Goal: Information Seeking & Learning: Learn about a topic

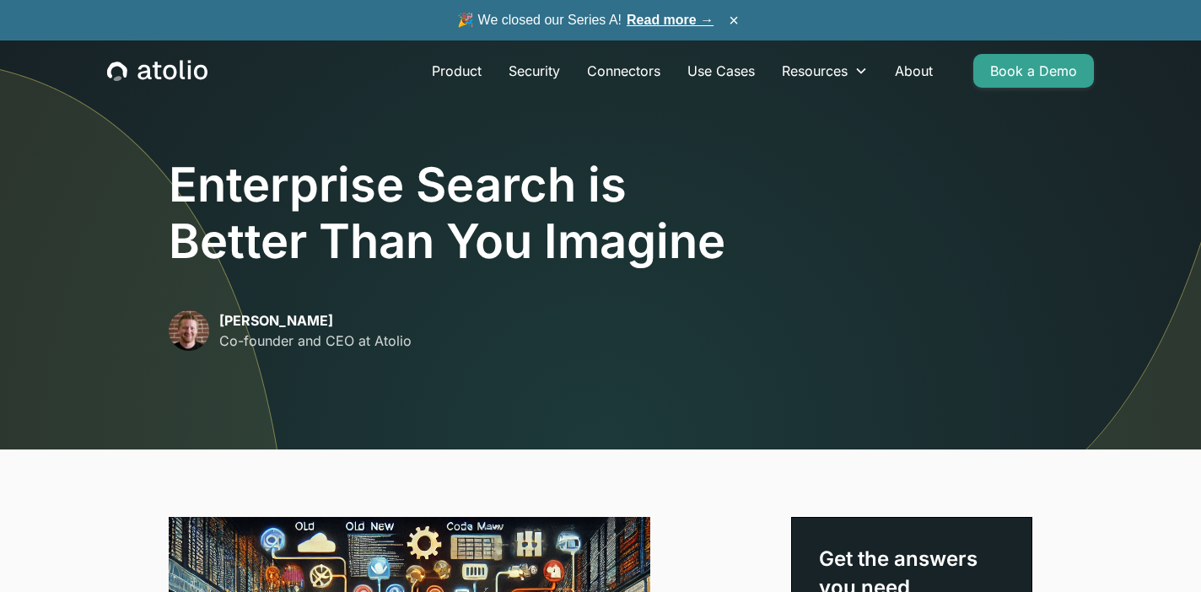
click at [175, 72] on icon "home" at bounding box center [169, 72] width 13 height 15
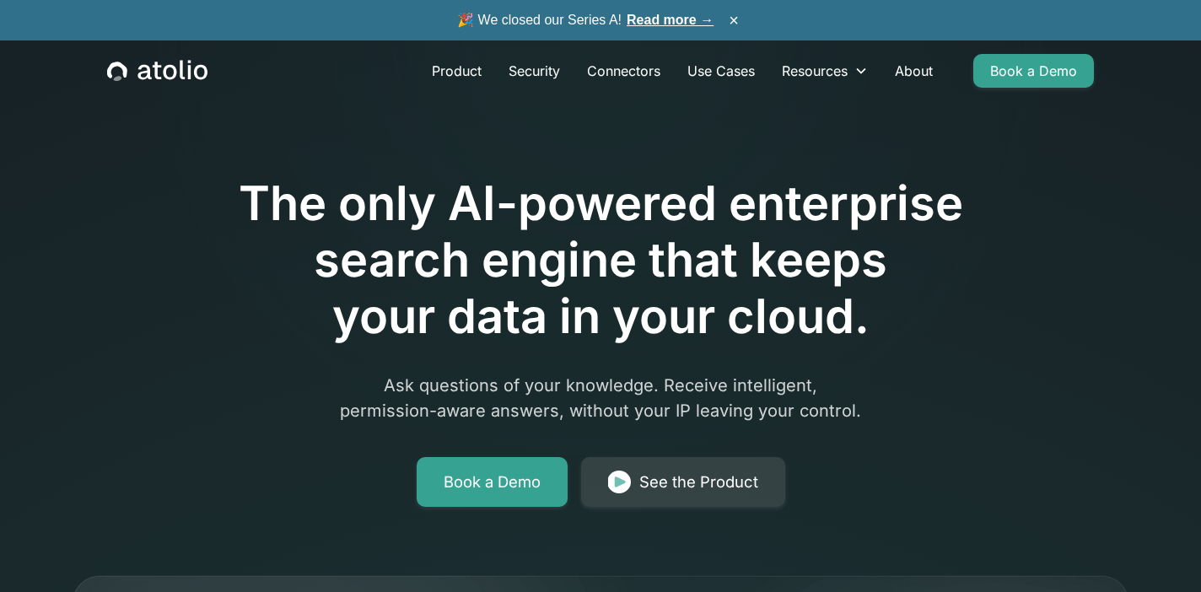
click at [674, 17] on link "Read more →" at bounding box center [669, 20] width 87 height 14
